Goal: Task Accomplishment & Management: Use online tool/utility

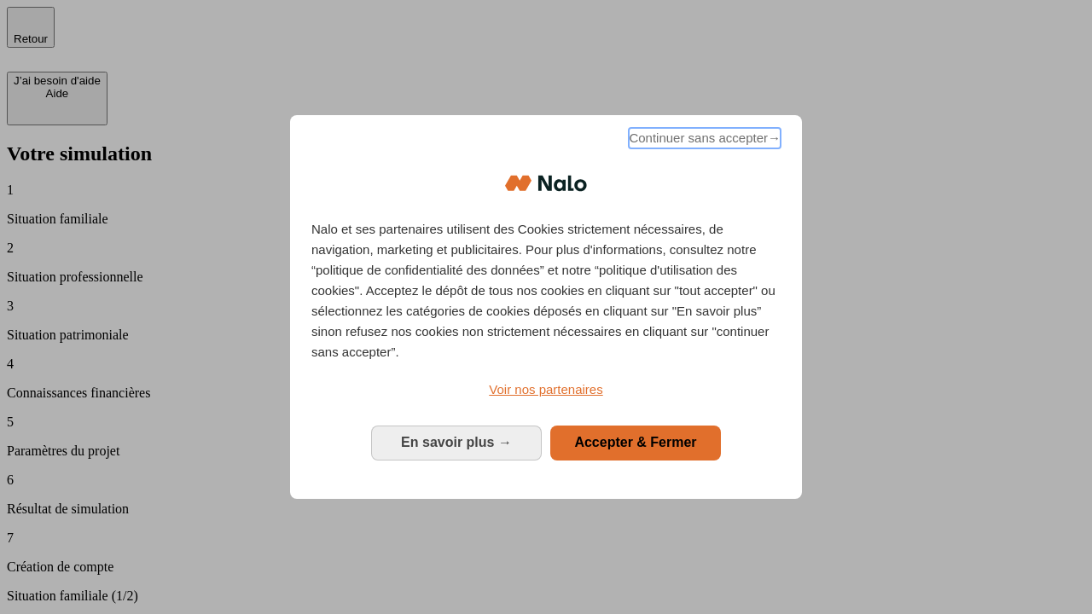
click at [703, 141] on span "Continuer sans accepter →" at bounding box center [705, 138] width 152 height 20
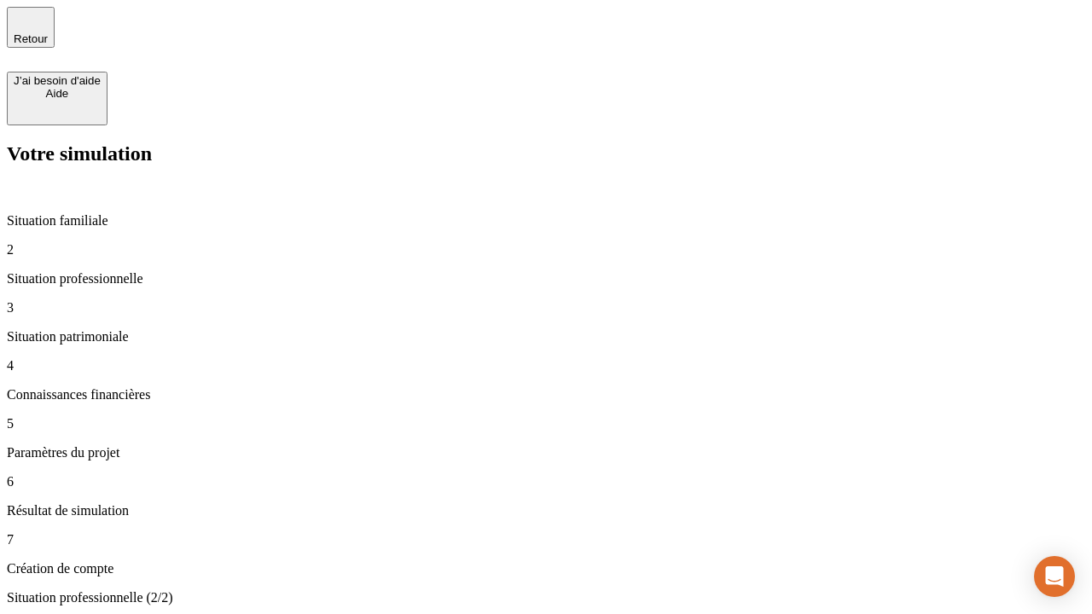
type input "30 000"
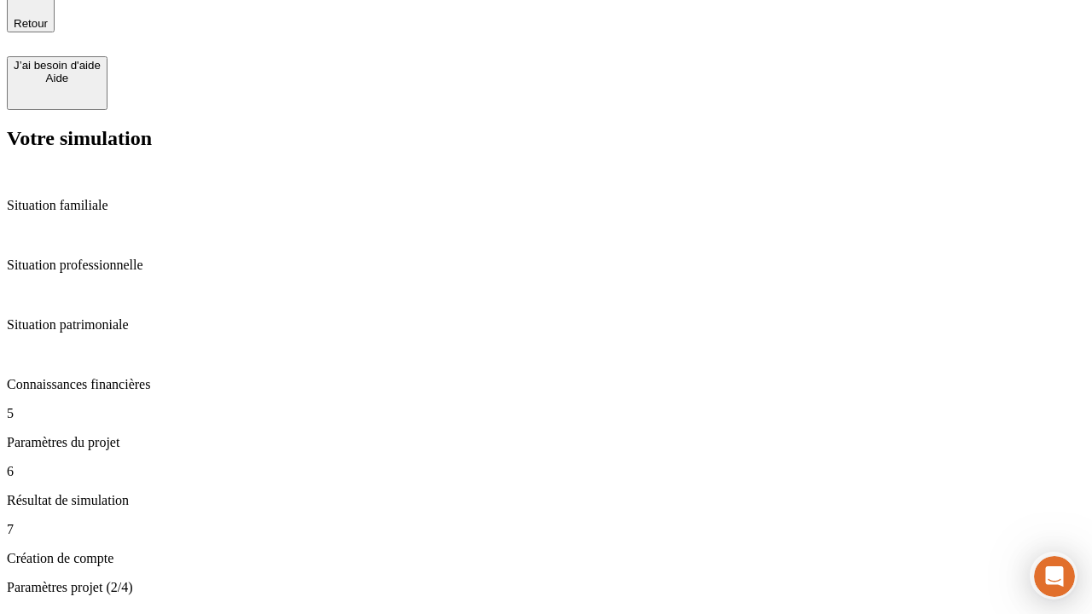
type input "25"
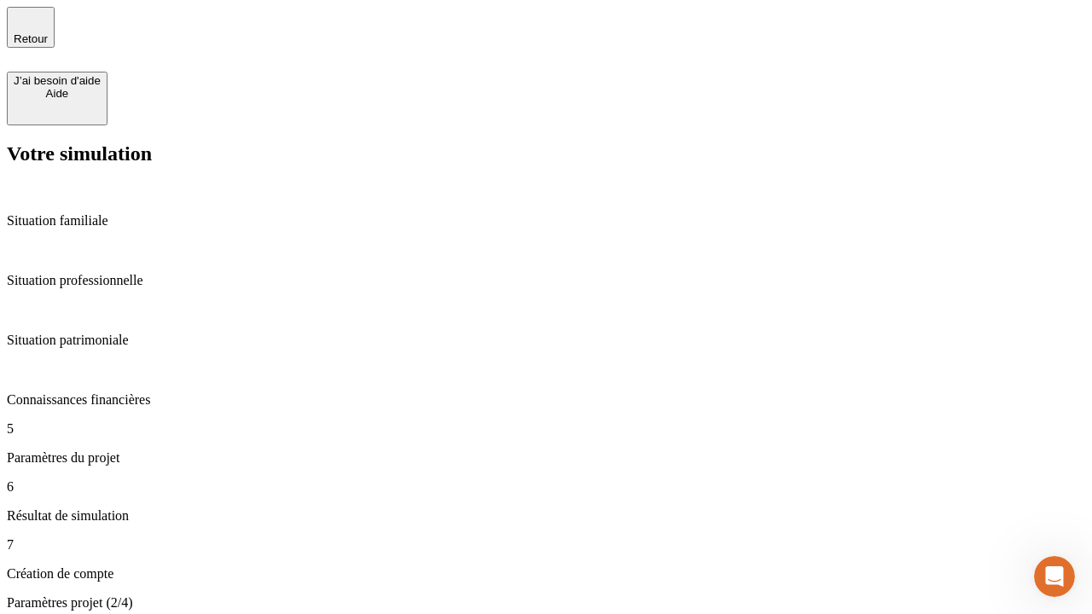
type input "1 000"
type input "640"
